Goal: Navigation & Orientation: Find specific page/section

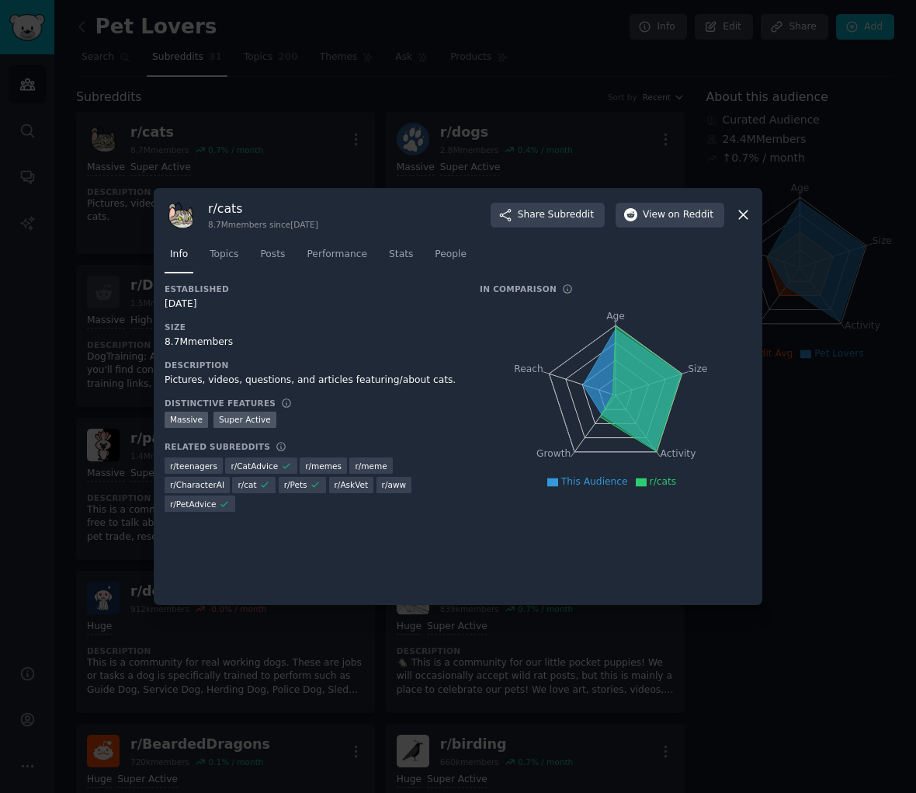
click at [738, 214] on icon at bounding box center [743, 215] width 16 height 16
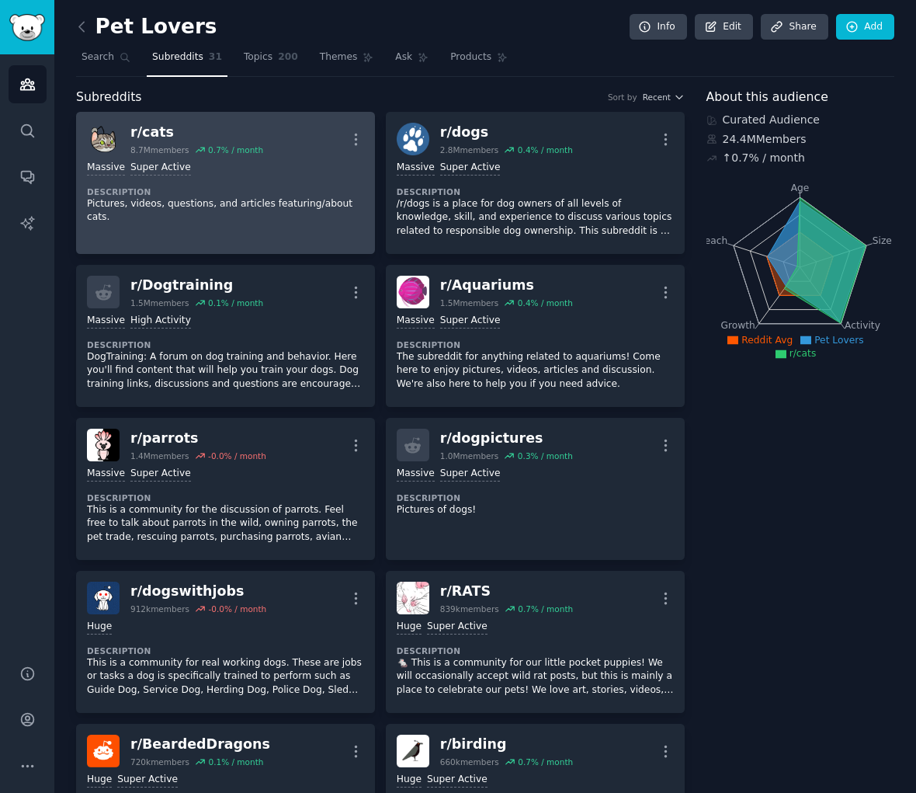
click at [353, 160] on div "Massive Super Active Description Pictures, videos, questions, and articles feat…" at bounding box center [225, 192] width 277 height 75
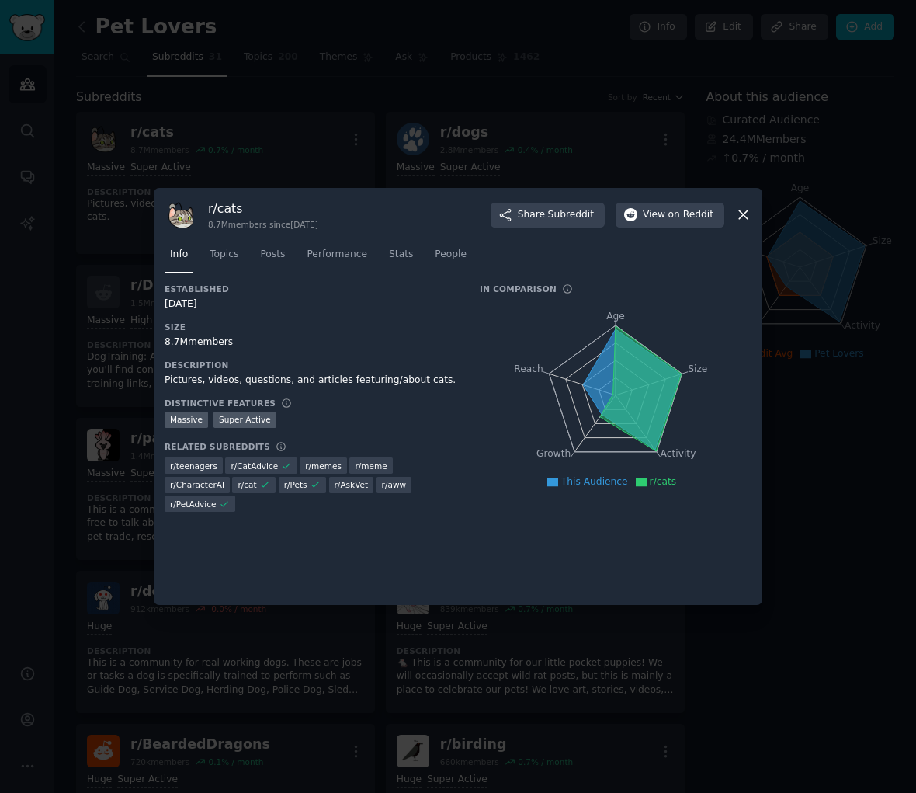
click at [292, 148] on div at bounding box center [458, 396] width 916 height 793
